Goal: Task Accomplishment & Management: Manage account settings

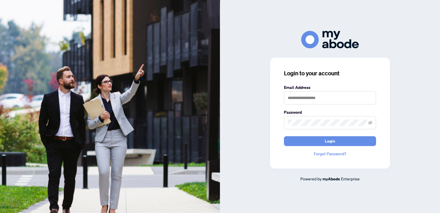
click at [334, 91] on div "Email Address" at bounding box center [330, 94] width 92 height 20
click at [329, 102] on input "text" at bounding box center [330, 97] width 92 height 13
type input "**********"
click at [284, 136] on button "Login" at bounding box center [330, 141] width 92 height 10
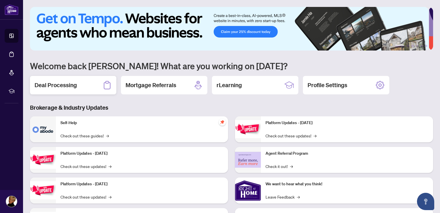
click at [68, 82] on h2 "Deal Processing" at bounding box center [56, 85] width 42 height 8
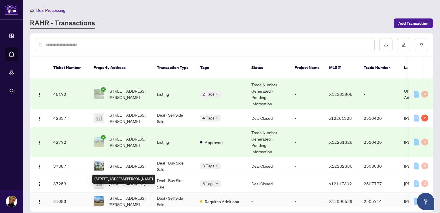
click at [136, 194] on span "[STREET_ADDRESS][PERSON_NAME]" at bounding box center [128, 200] width 39 height 13
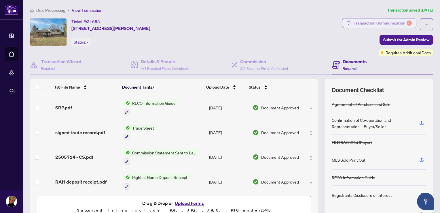
click at [395, 22] on div "Transaction Communication 8" at bounding box center [383, 22] width 58 height 9
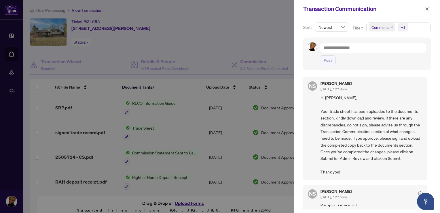
click at [402, 26] on div "+1" at bounding box center [403, 27] width 5 height 6
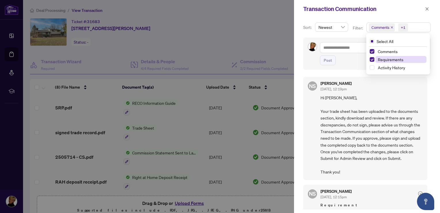
click at [397, 60] on span "Requirements" at bounding box center [391, 59] width 26 height 5
drag, startPoint x: 397, startPoint y: 60, endPoint x: 391, endPoint y: 52, distance: 9.8
click at [391, 52] on div "Comments Requirements Activity History" at bounding box center [397, 60] width 61 height 24
click at [391, 52] on span "Comments" at bounding box center [388, 51] width 20 height 5
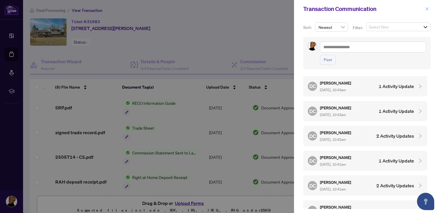
click at [426, 10] on icon "close" at bounding box center [427, 8] width 3 height 3
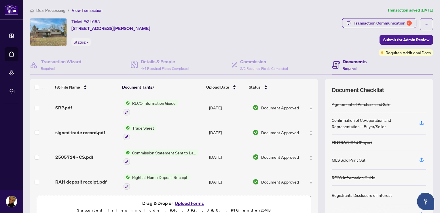
click at [356, 160] on div "MLS Sold Print Out" at bounding box center [349, 159] width 34 height 6
click at [420, 160] on icon "button" at bounding box center [422, 160] width 4 height 1
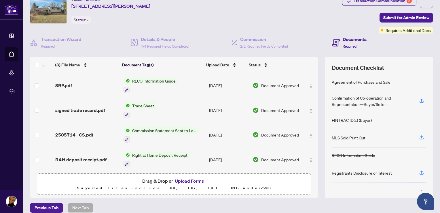
scroll to position [27, 0]
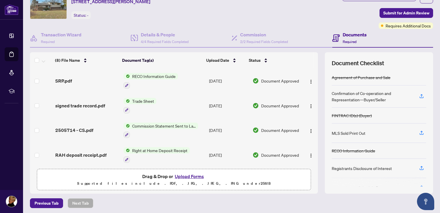
click at [420, 185] on div at bounding box center [379, 181] width 94 height 9
click at [418, 184] on div at bounding box center [379, 181] width 94 height 9
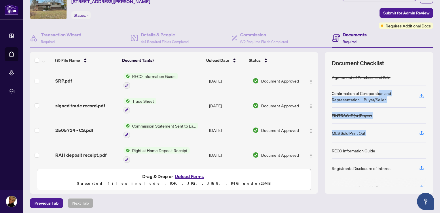
drag, startPoint x: 390, startPoint y: 141, endPoint x: 376, endPoint y: 91, distance: 51.3
click at [376, 91] on div "Agreement of Purchase and Sale Confirmation of Co-operation and Representation—…" at bounding box center [379, 127] width 94 height 117
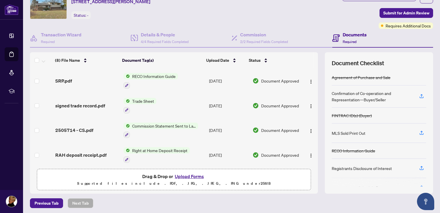
drag, startPoint x: 376, startPoint y: 91, endPoint x: 413, endPoint y: 76, distance: 40.1
click at [413, 76] on div "Agreement of Purchase and Sale" at bounding box center [379, 77] width 94 height 16
click at [183, 123] on span "Commission Statement Sent to Lawyer" at bounding box center [164, 125] width 68 height 6
click at [144, 102] on span "Trade Sheet" at bounding box center [143, 101] width 26 height 6
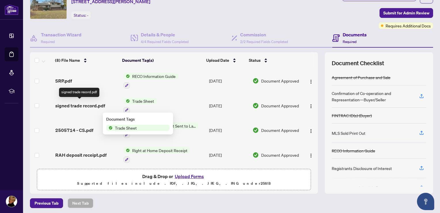
click at [95, 104] on span "signed trade record.pdf" at bounding box center [80, 105] width 50 height 7
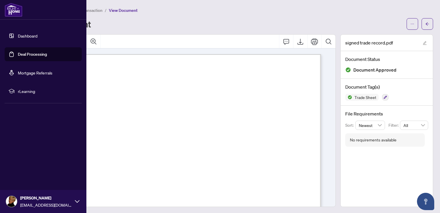
click at [20, 35] on link "Dashboard" at bounding box center [28, 35] width 20 height 5
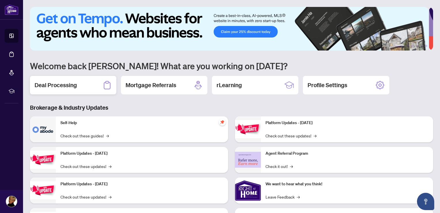
click at [69, 77] on div "Deal Processing" at bounding box center [73, 85] width 86 height 18
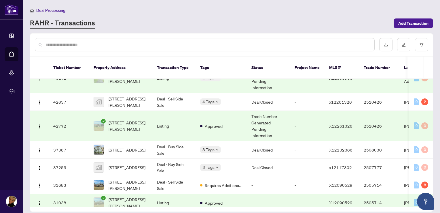
scroll to position [22, 0]
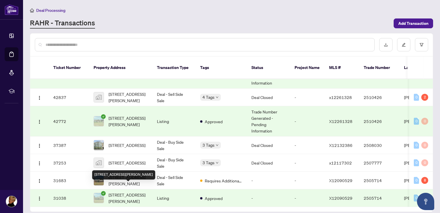
click at [122, 191] on span "[STREET_ADDRESS][PERSON_NAME]" at bounding box center [128, 197] width 39 height 13
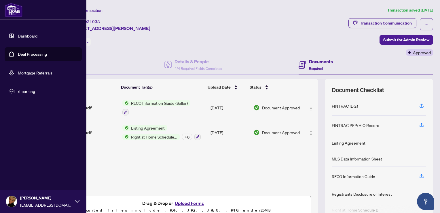
click at [22, 33] on link "Dashboard" at bounding box center [28, 35] width 20 height 5
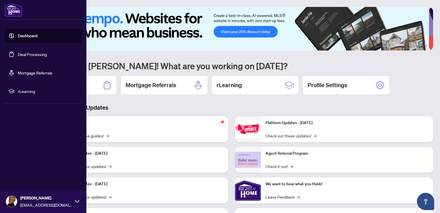
click at [38, 57] on link "Deal Processing" at bounding box center [32, 54] width 29 height 5
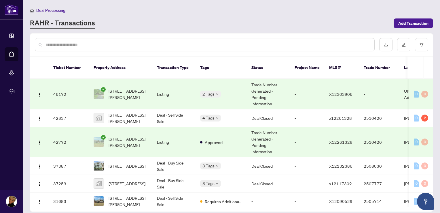
scroll to position [22, 0]
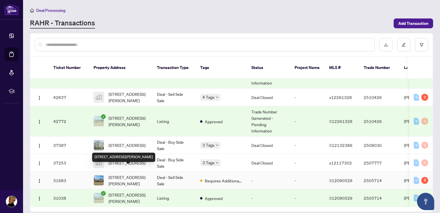
click at [135, 174] on span "[STREET_ADDRESS][PERSON_NAME]" at bounding box center [128, 180] width 39 height 13
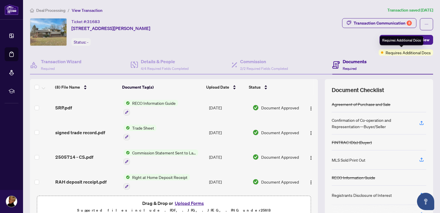
click at [401, 52] on span "Requires Additional Docs" at bounding box center [408, 52] width 45 height 6
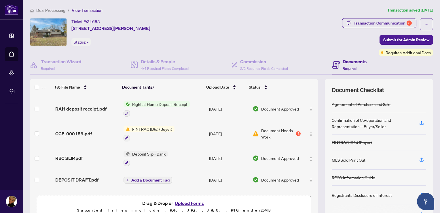
scroll to position [92, 0]
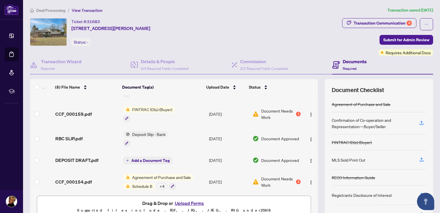
click at [141, 174] on span "Agreement of Purchase and Sale" at bounding box center [161, 177] width 63 height 6
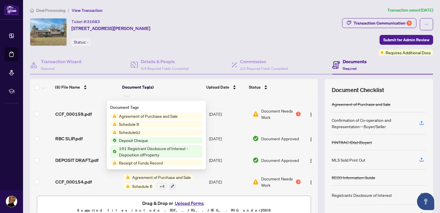
click at [137, 123] on span "Schedule B" at bounding box center [129, 124] width 25 height 6
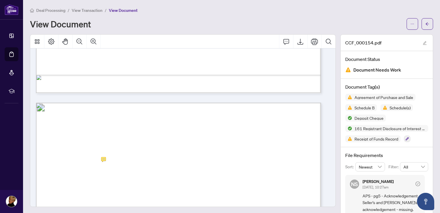
scroll to position [2248, 0]
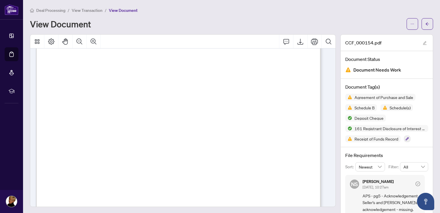
scroll to position [3245, 0]
click at [378, 138] on span "Receipt of Funds Record" at bounding box center [376, 139] width 48 height 4
click at [346, 138] on img at bounding box center [348, 138] width 7 height 7
